Goal: Information Seeking & Learning: Learn about a topic

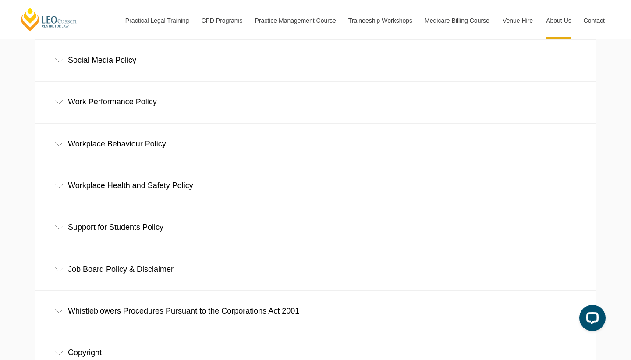
scroll to position [566, 0]
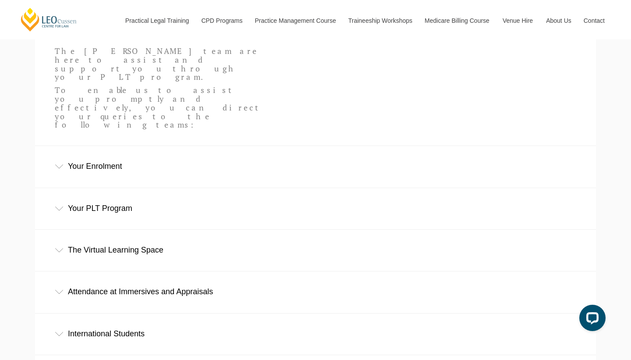
scroll to position [272, 0]
click at [166, 271] on div "Attendance at Immersives and Appraisals" at bounding box center [315, 291] width 561 height 41
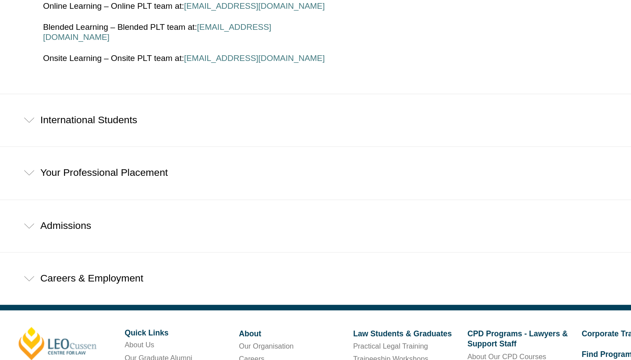
scroll to position [571, 0]
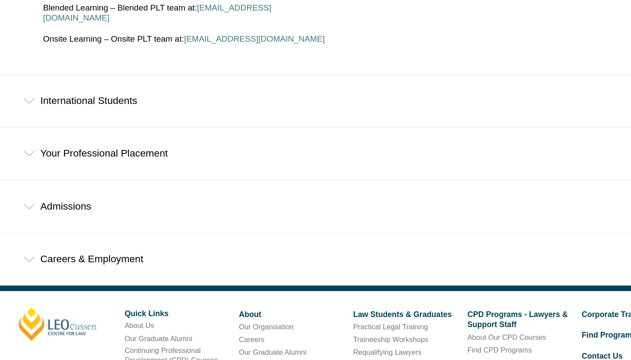
click at [131, 176] on div "Your Professional Placement" at bounding box center [315, 196] width 561 height 41
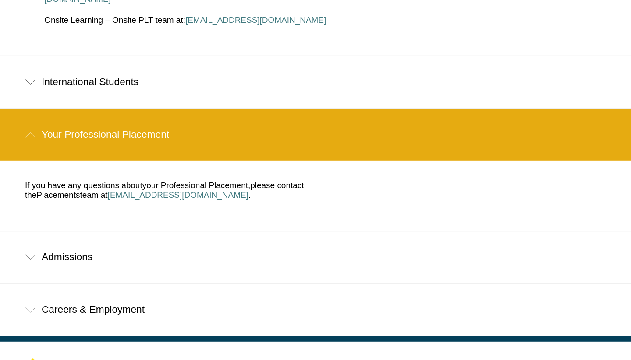
scroll to position [74, 35]
click at [114, 258] on div "Admissions" at bounding box center [315, 278] width 561 height 41
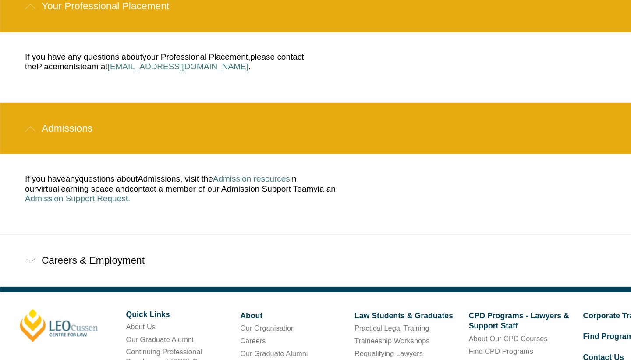
scroll to position [74, 35]
click at [105, 259] on div "Careers & Employment" at bounding box center [315, 279] width 561 height 41
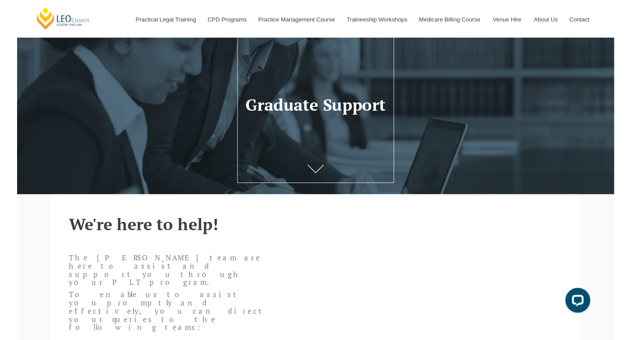
scroll to position [48, 0]
